Goal: Task Accomplishment & Management: Complete application form

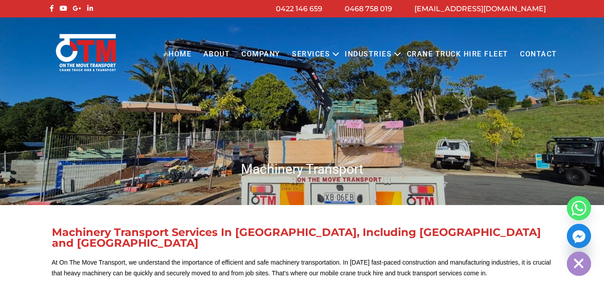
click at [539, 56] on link "Contact" at bounding box center [538, 54] width 49 height 25
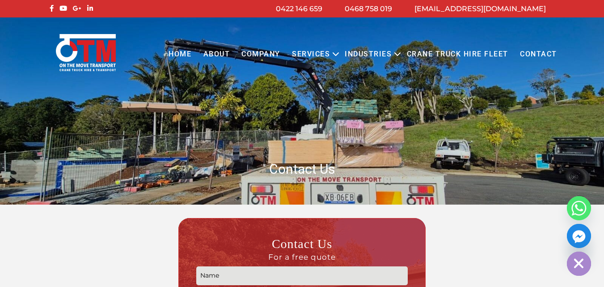
scroll to position [179, 0]
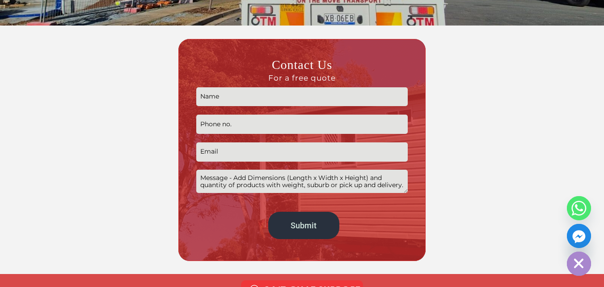
click at [253, 98] on input "Contact form" at bounding box center [302, 96] width 212 height 19
type input "[PERSON_NAME]"
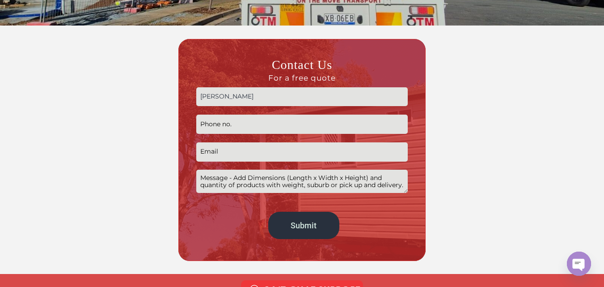
type input "09830251514"
type input "[EMAIL_ADDRESS][DOMAIN_NAME]"
click at [281, 178] on textarea "Contact form" at bounding box center [302, 181] width 212 height 23
paste textarea "Please let me tell you some of the techniques that I can use below to help you …"
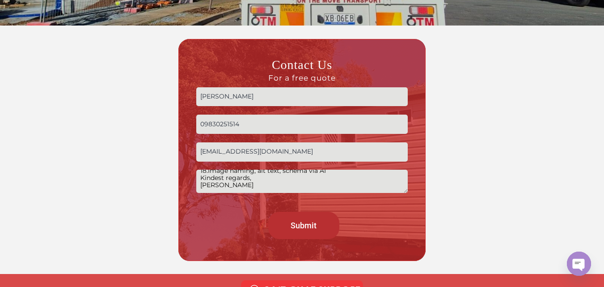
type textarea "Please let me tell you some of the techniques that I can use below to help you …"
click at [298, 222] on input "Submit" at bounding box center [303, 225] width 71 height 27
